Goal: Check status: Check status

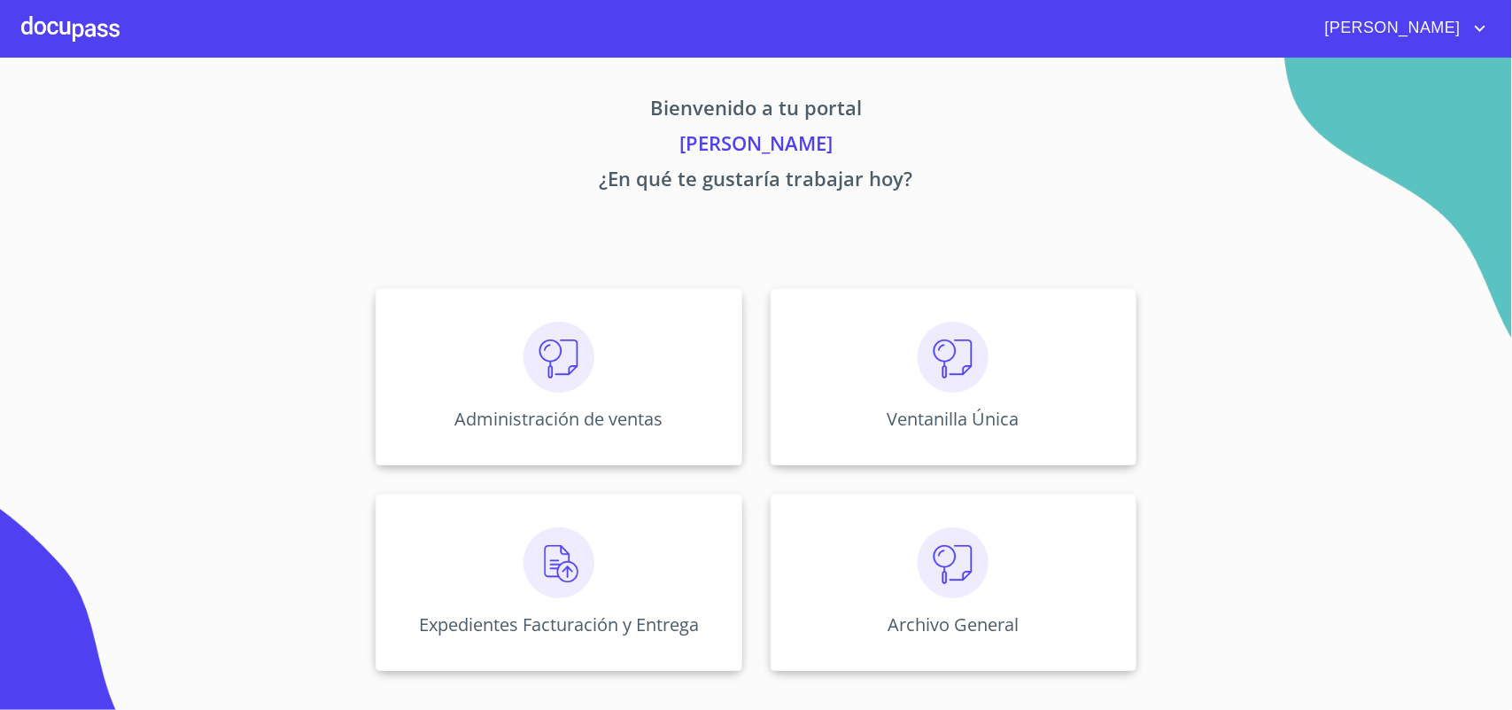
click at [936, 401] on div "Ventanilla Única" at bounding box center [954, 376] width 366 height 177
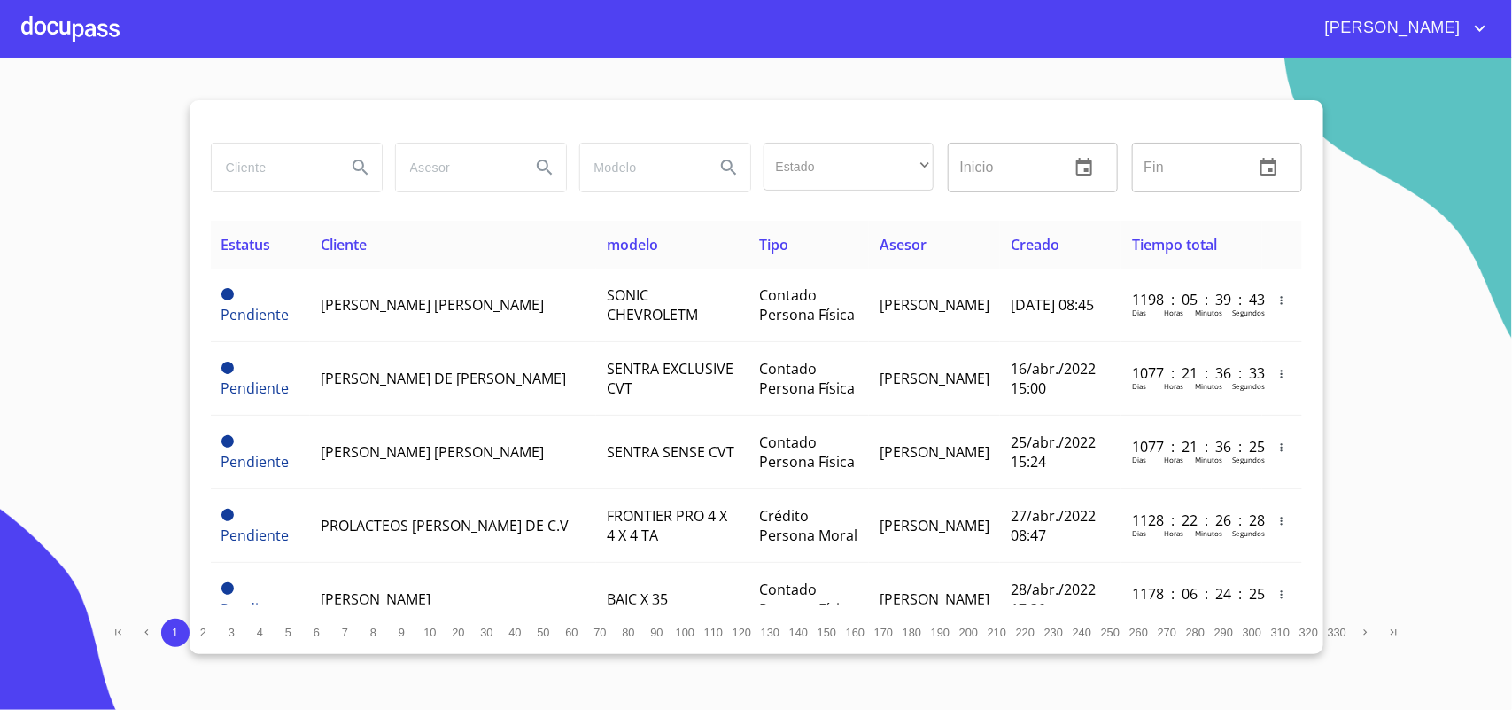
click at [285, 151] on input "search" at bounding box center [272, 168] width 120 height 48
type input "ROKE"
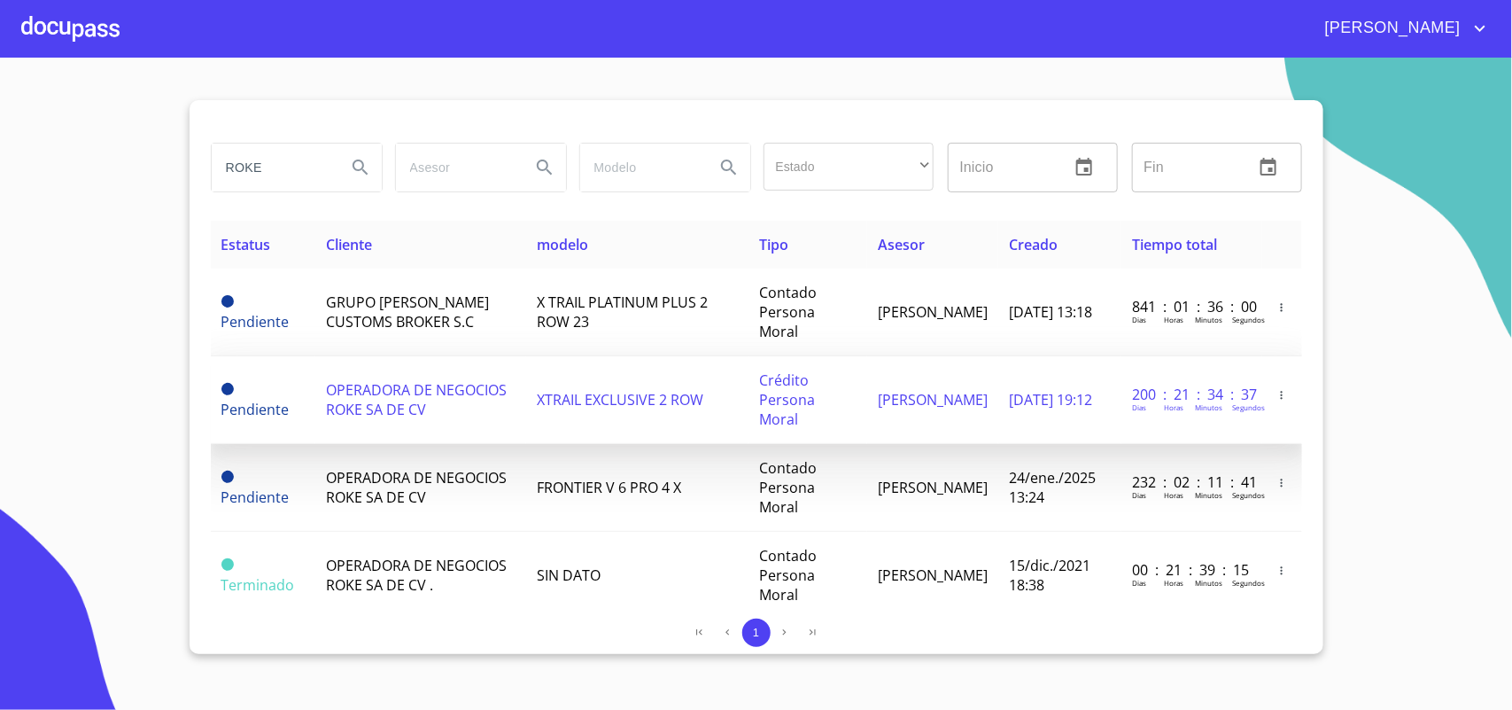
click at [377, 397] on td "OPERADORA DE NEGOCIOS ROKE SA DE CV" at bounding box center [420, 400] width 211 height 88
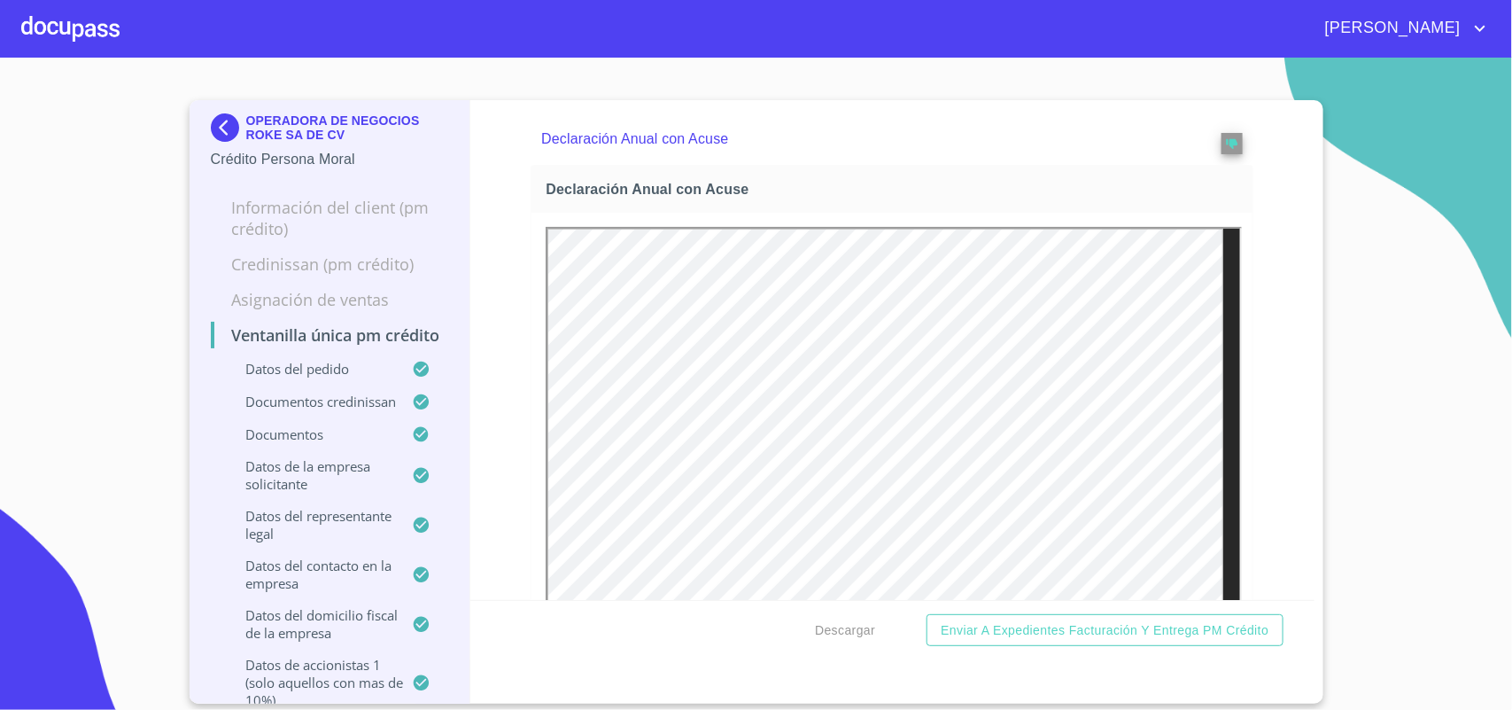
scroll to position [6014, 0]
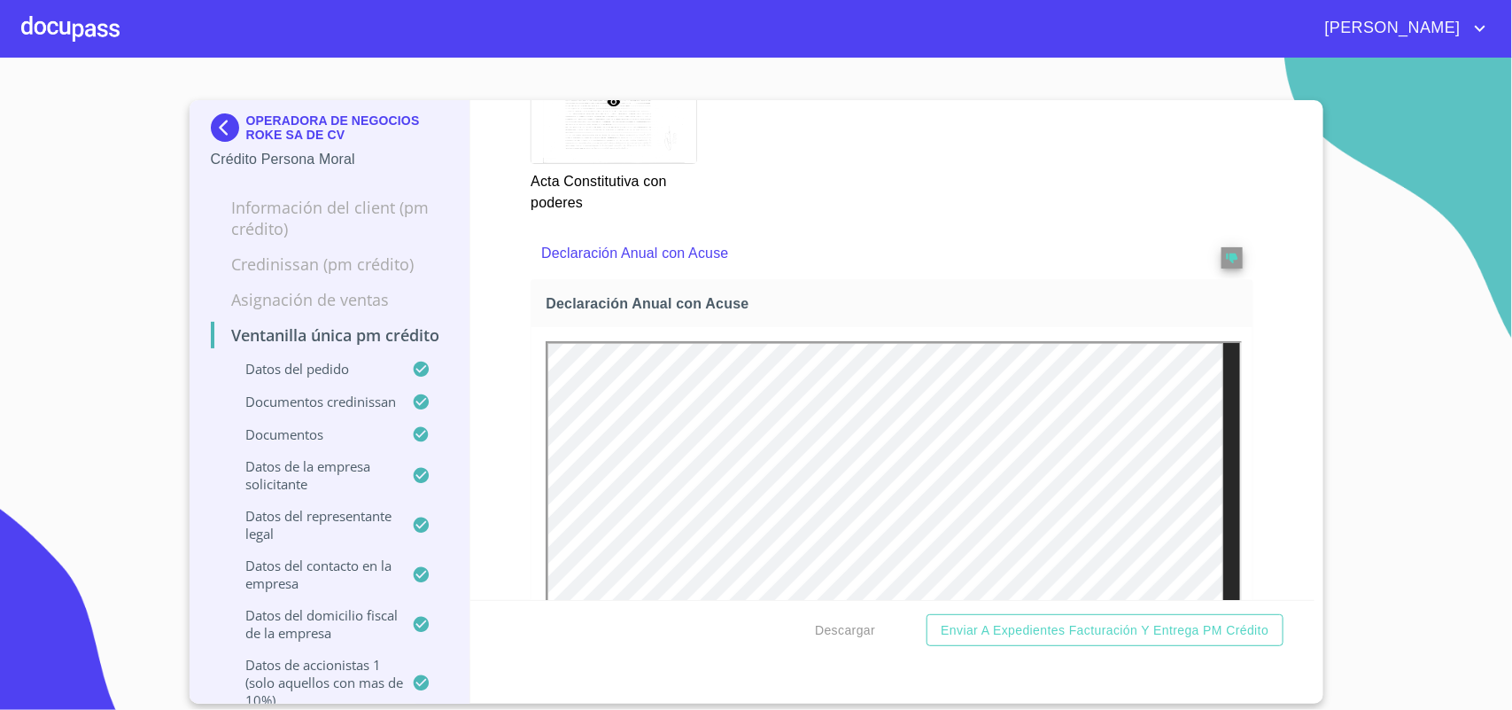
click at [224, 122] on img at bounding box center [228, 127] width 35 height 28
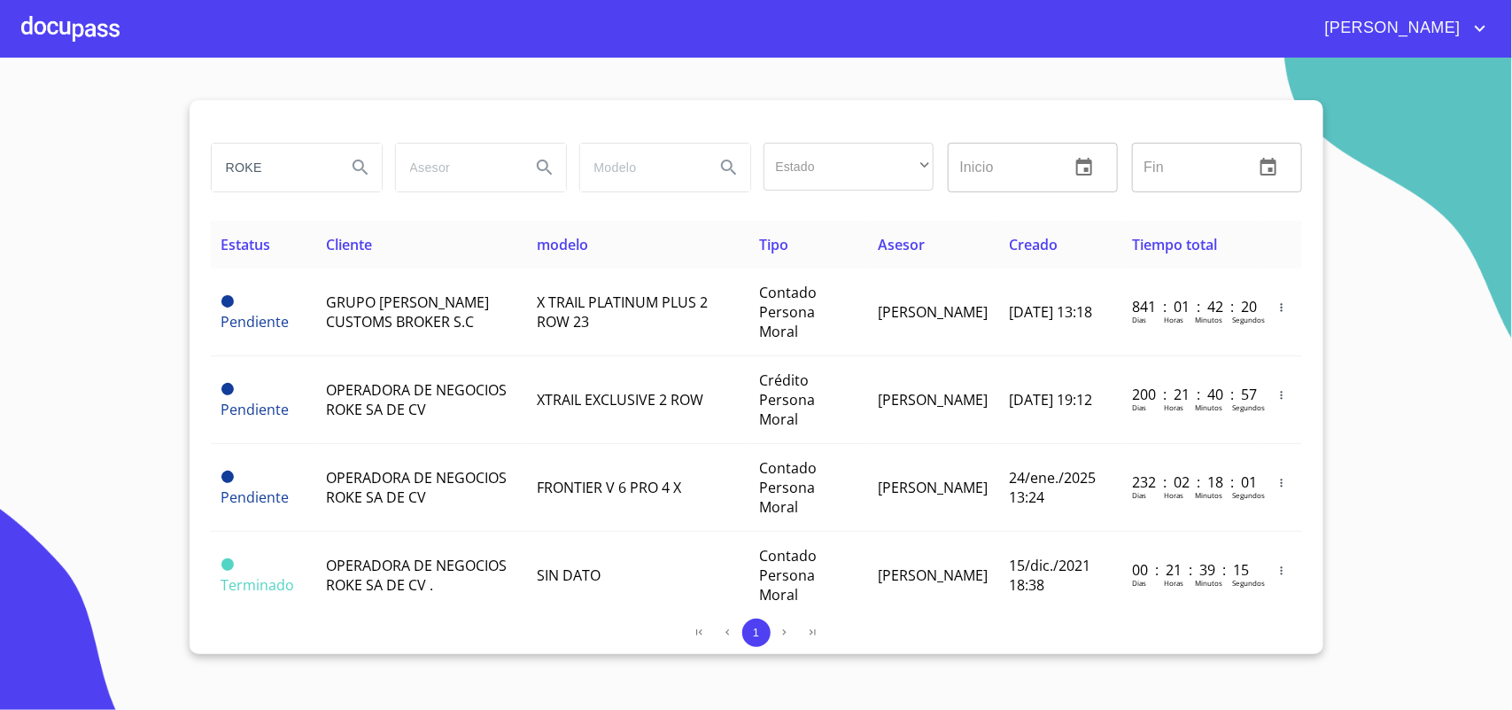
drag, startPoint x: 126, startPoint y: 184, endPoint x: 0, endPoint y: 151, distance: 130.0
click at [0, 165] on section "ROKE Estado ​ ​ Inicio ​ Fin ​ Estatus Cliente modelo Tipo Asesor Creado Tiempo…" at bounding box center [756, 384] width 1512 height 652
type input "TOYS"
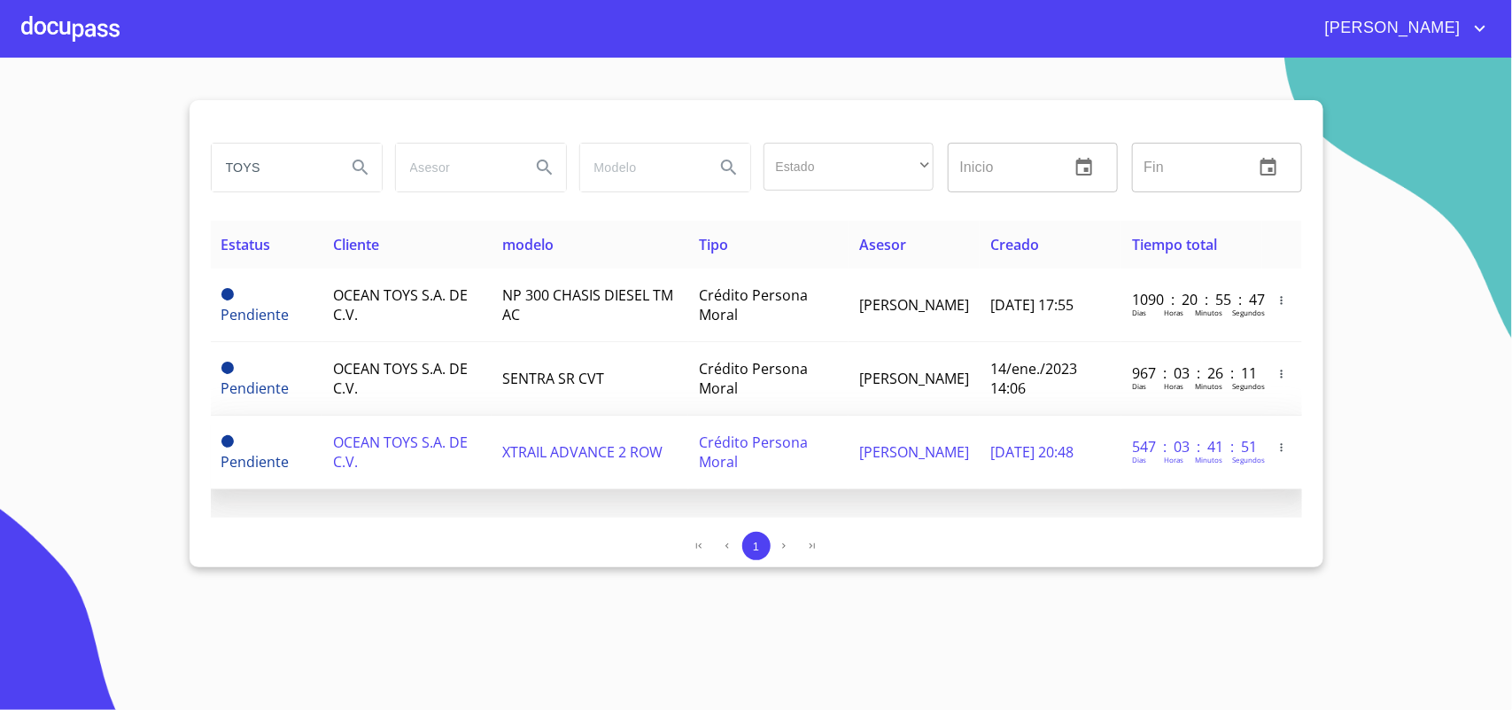
click at [412, 434] on span "OCEAN TOYS S.A. DE C.V." at bounding box center [400, 451] width 135 height 39
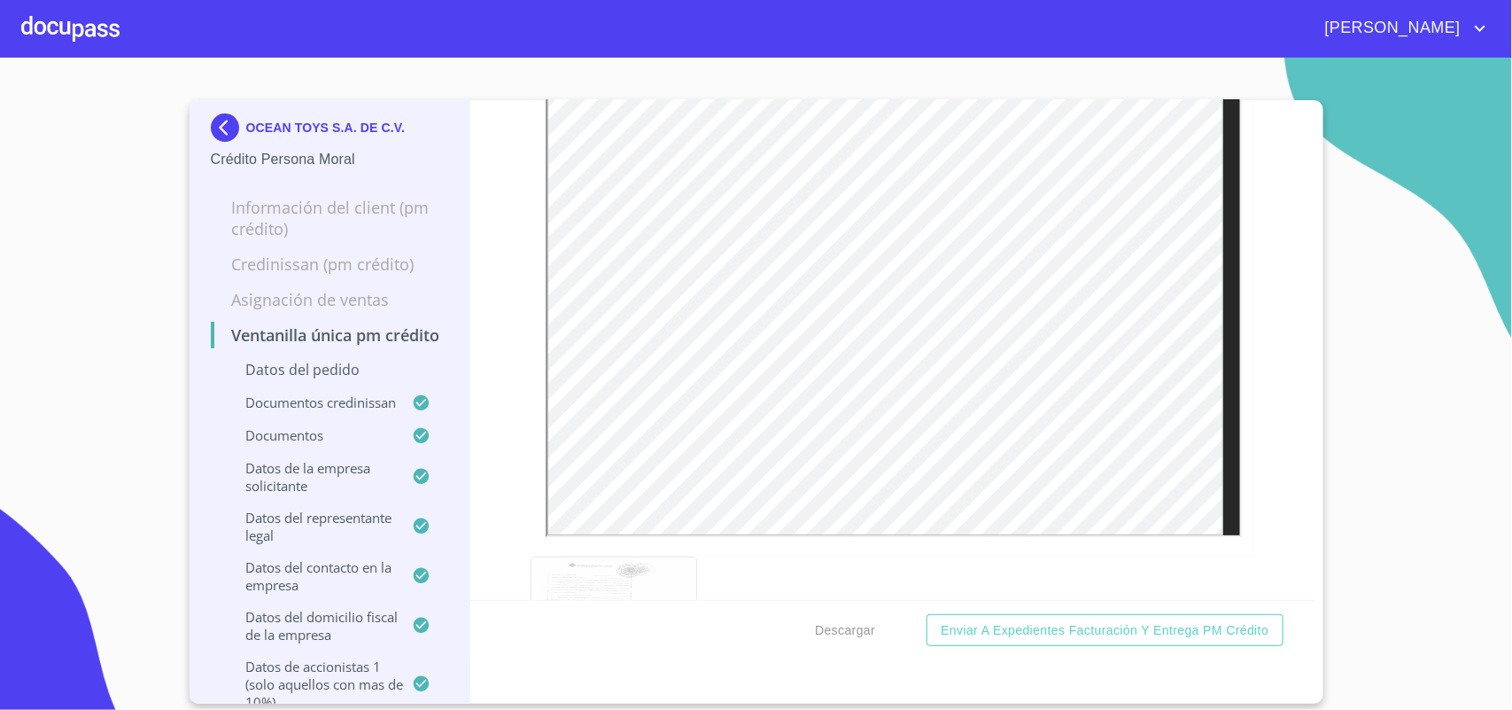
scroll to position [5980, 0]
click at [227, 125] on img at bounding box center [228, 127] width 35 height 28
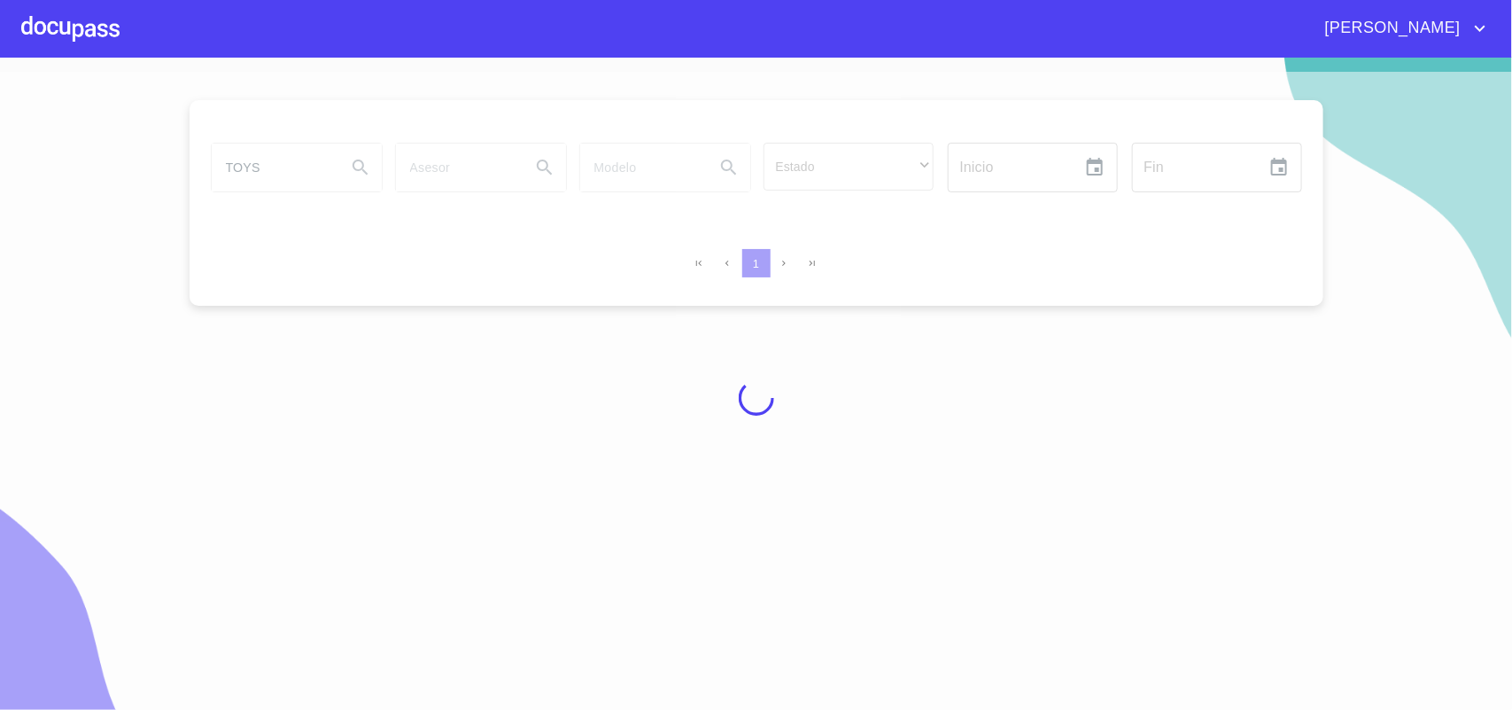
click at [270, 160] on div at bounding box center [756, 398] width 1512 height 652
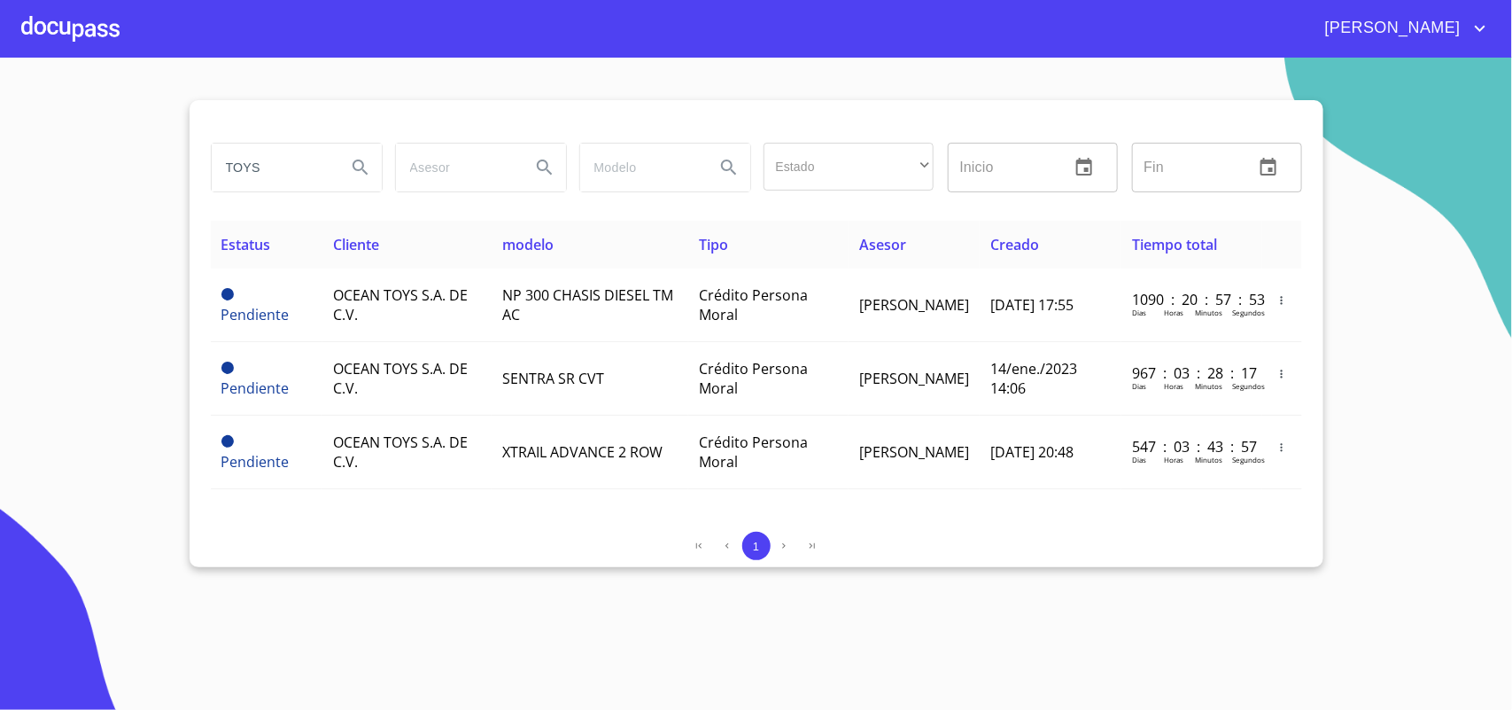
click at [261, 170] on input "TOYS" at bounding box center [272, 168] width 120 height 48
type input "T"
type input "SANITARIAS"
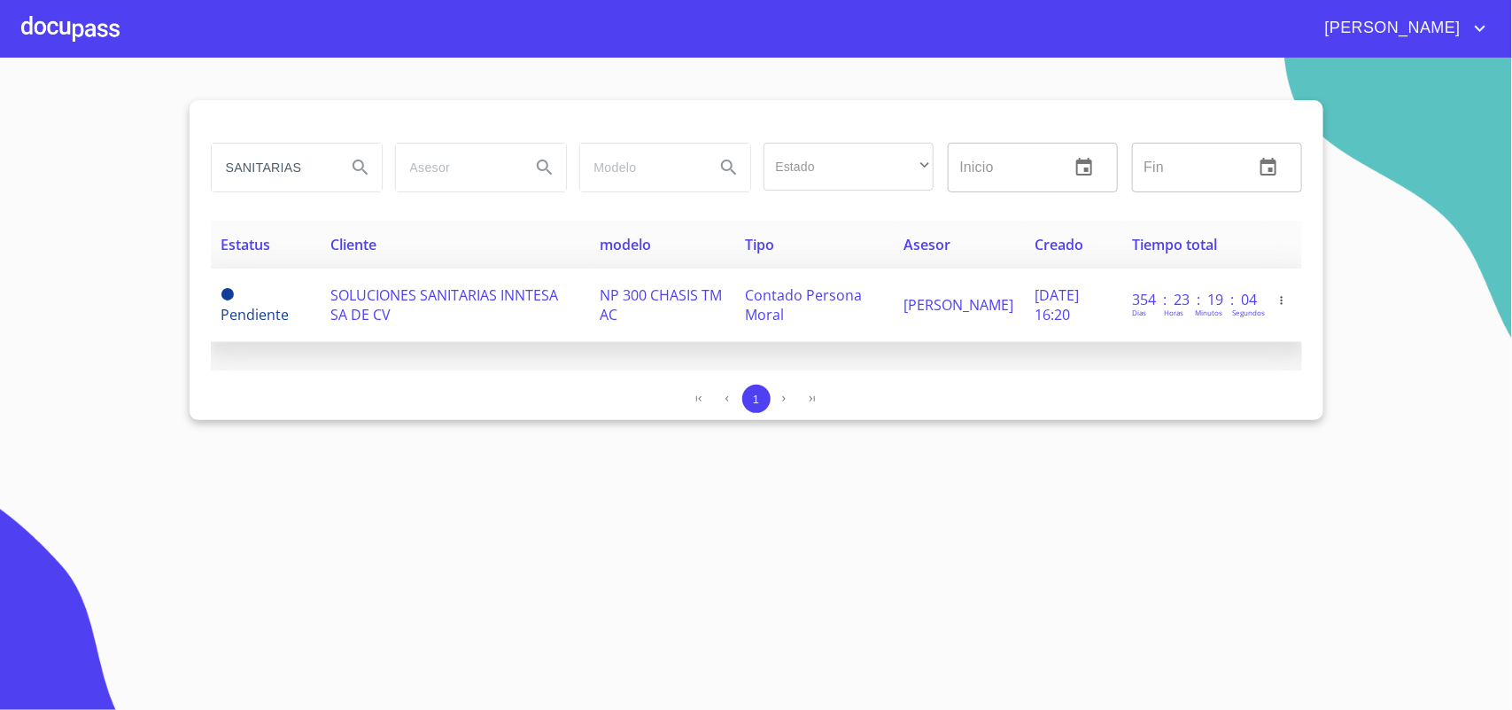
click at [443, 298] on span "SOLUCIONES SANITARIAS INNTESA SA DE CV" at bounding box center [444, 304] width 228 height 39
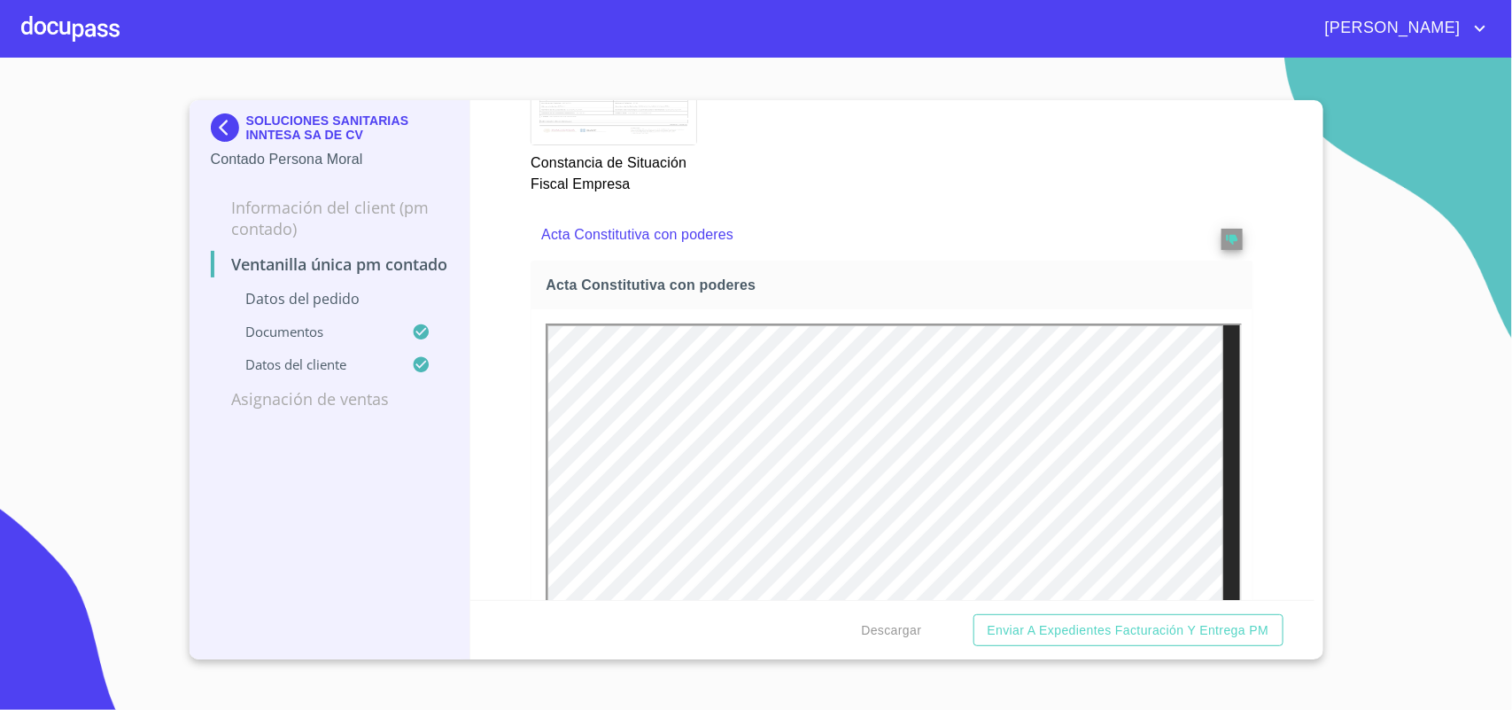
scroll to position [2879, 0]
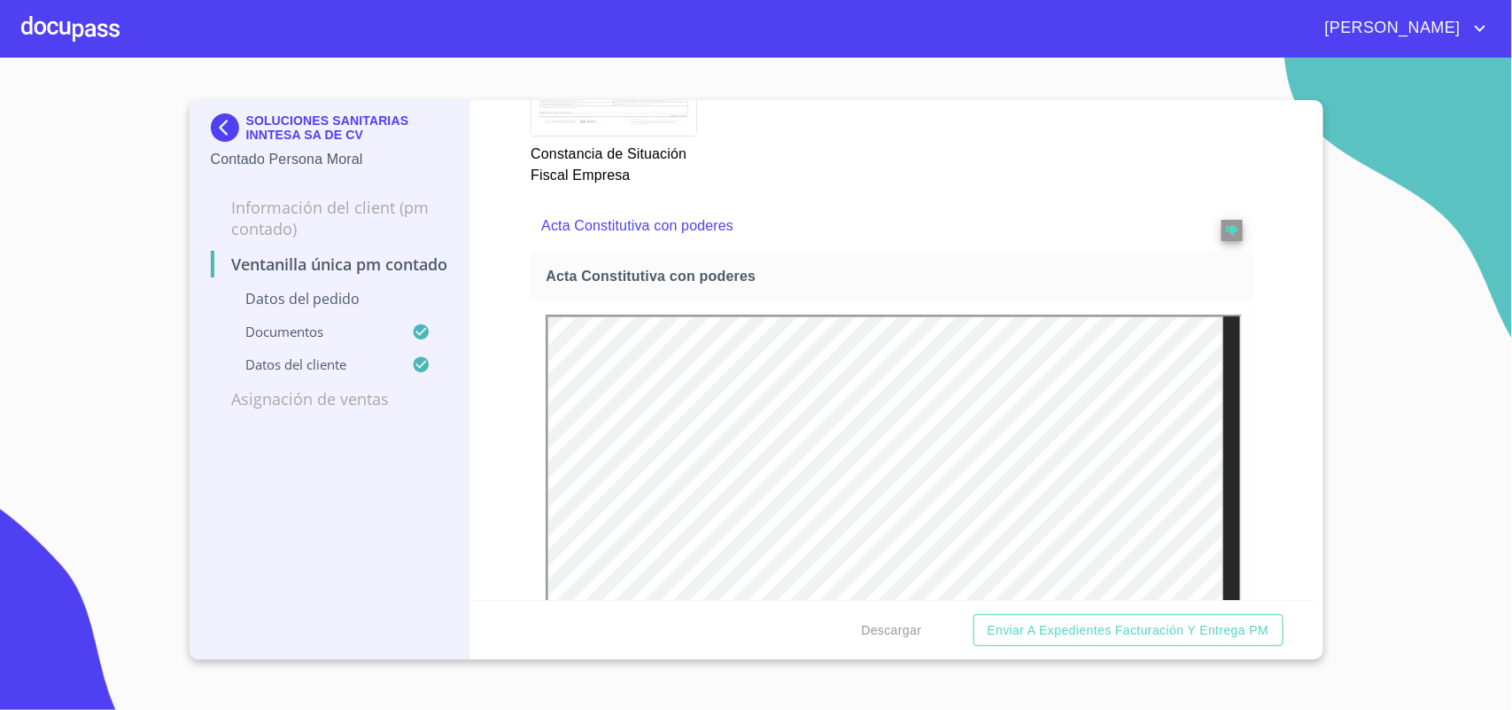
click at [224, 120] on img at bounding box center [228, 127] width 35 height 28
